Goal: Find specific page/section: Find specific page/section

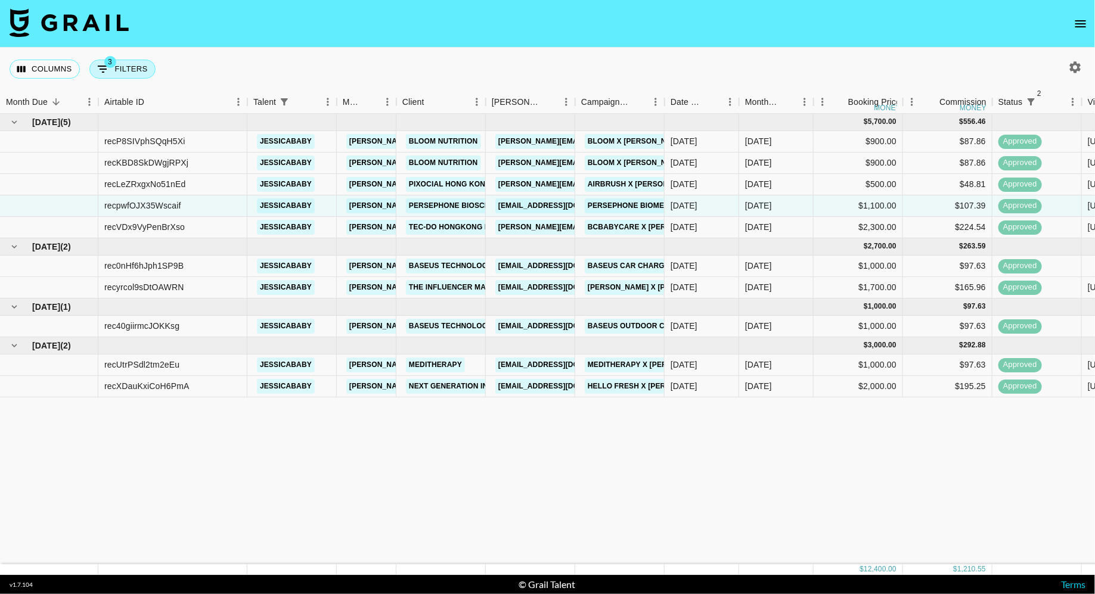
click at [119, 73] on button "3 Filters" at bounding box center [122, 69] width 66 height 19
select select "status"
select select "isNotAnyOf"
select select "status"
select select "approved"
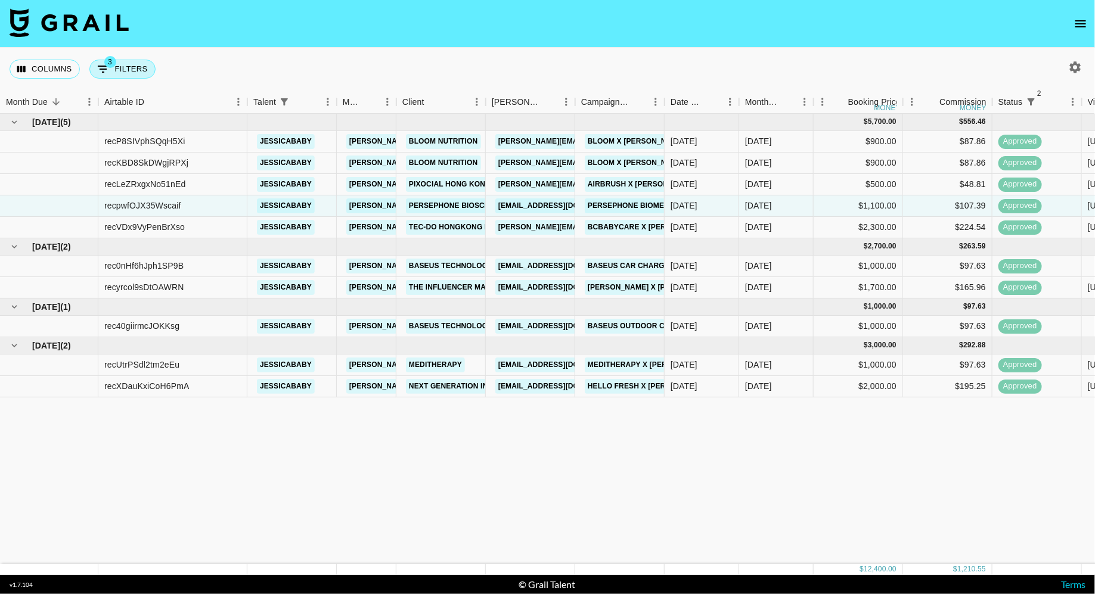
select select "talentName"
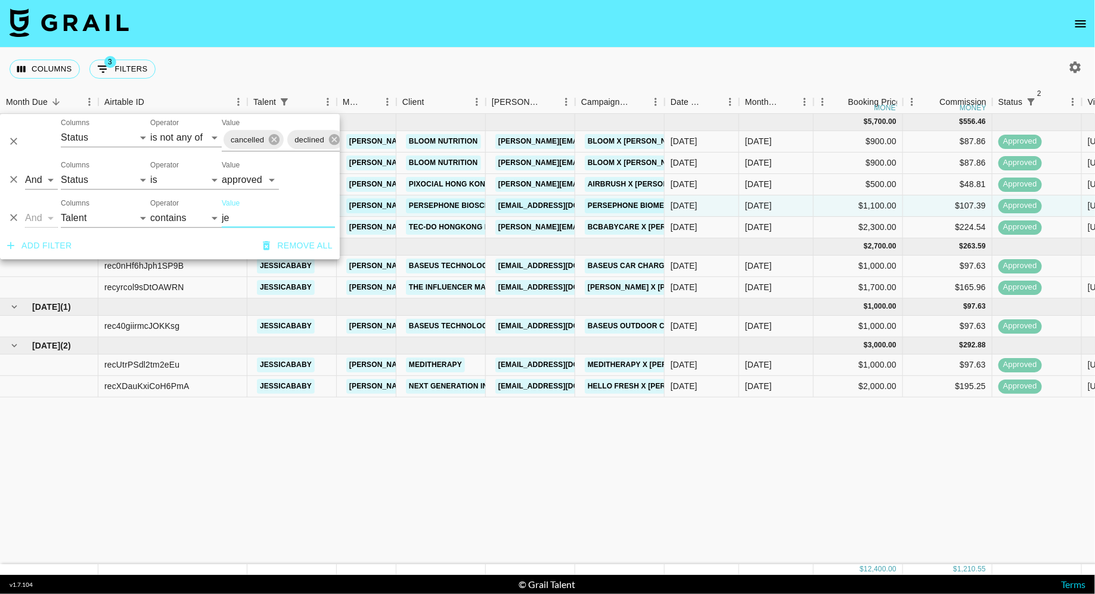
type input "j"
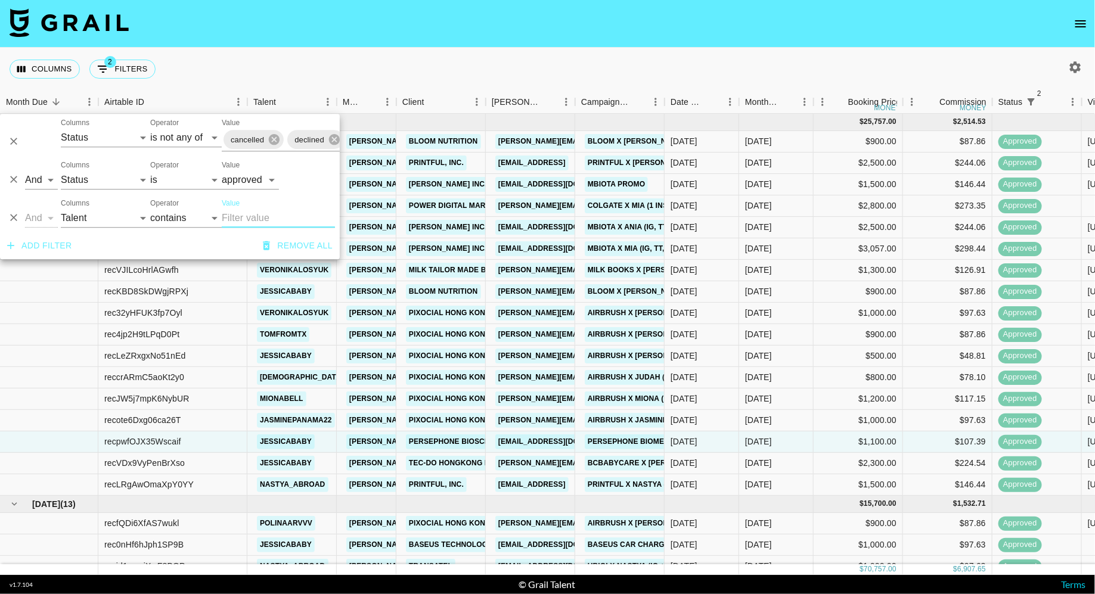
click at [469, 42] on nav at bounding box center [547, 24] width 1095 height 48
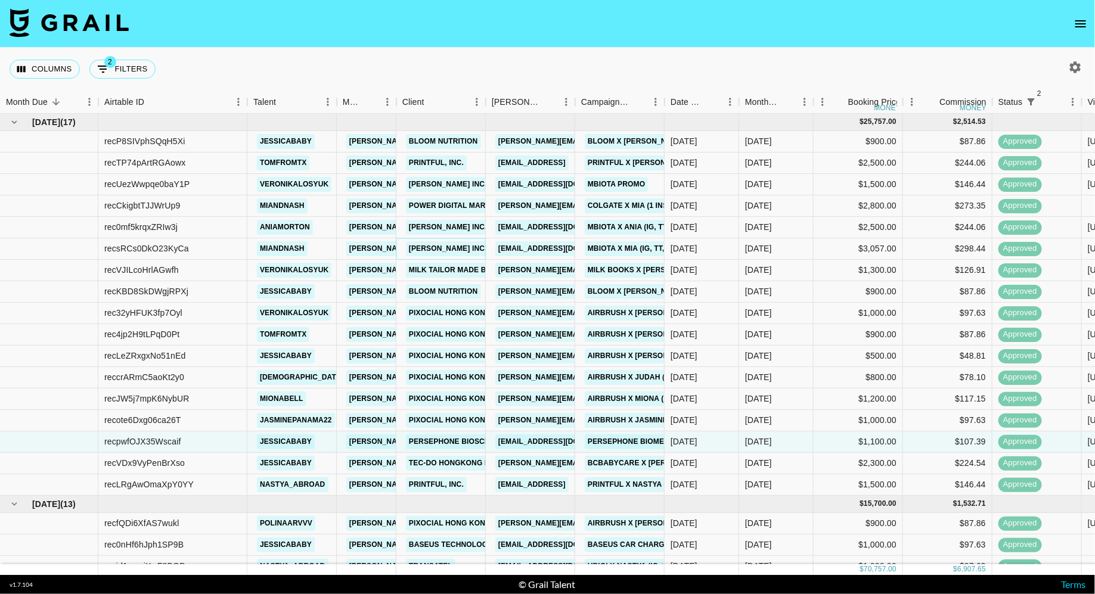
click at [445, 249] on link "[PERSON_NAME] Inc." at bounding box center [448, 248] width 84 height 15
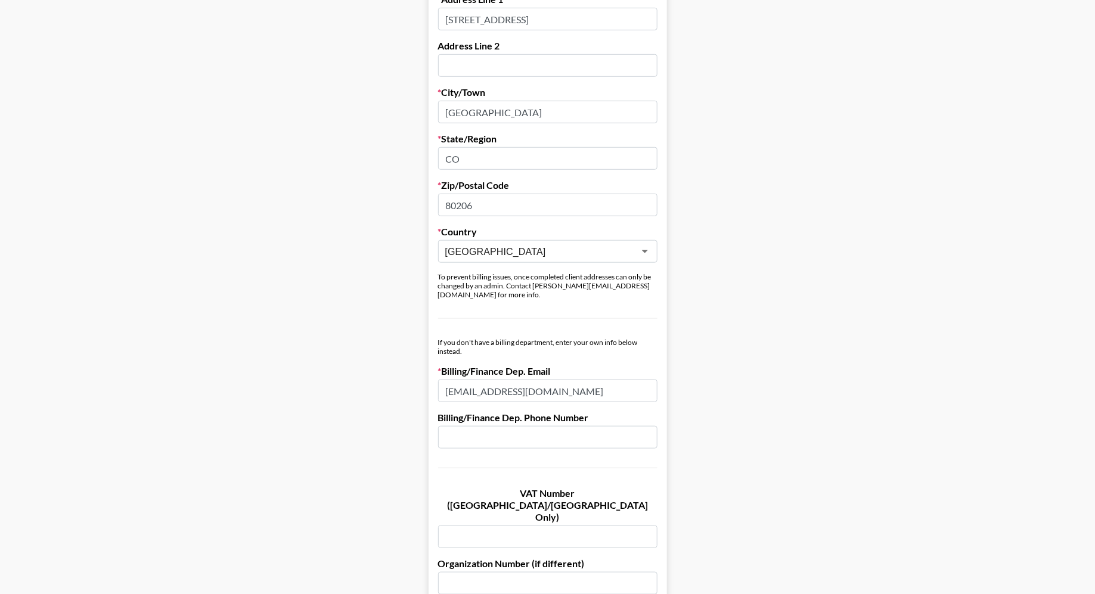
scroll to position [428, 0]
